Goal: Task Accomplishment & Management: Use online tool/utility

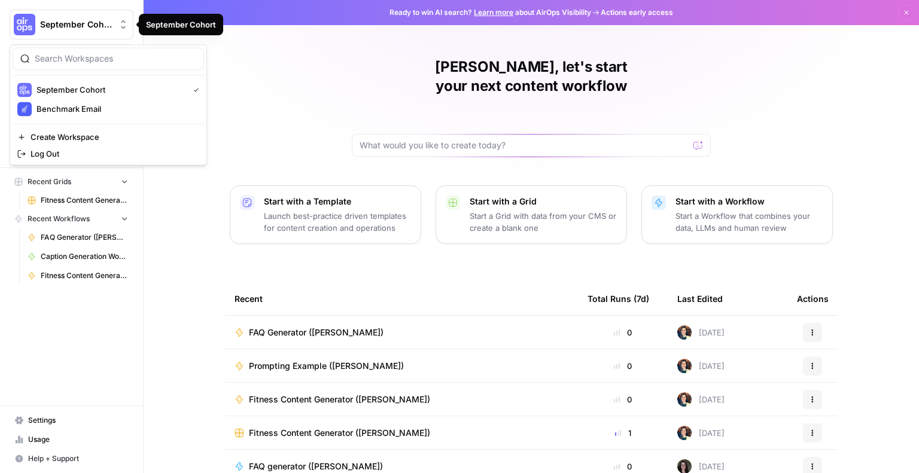
click at [74, 21] on span "September Cohort" at bounding box center [76, 25] width 72 height 12
click at [64, 112] on span "Benchmark Email" at bounding box center [115, 109] width 158 height 12
